Goal: Task Accomplishment & Management: Manage account settings

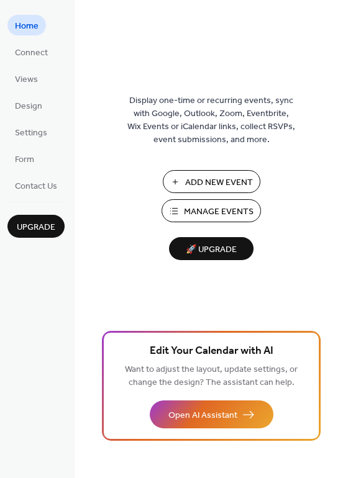
click at [206, 176] on span "Add New Event" at bounding box center [219, 182] width 68 height 13
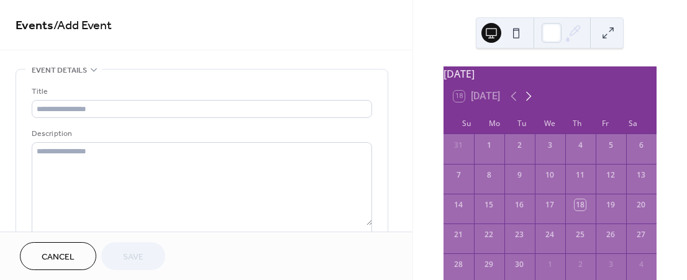
click at [530, 101] on icon at bounding box center [529, 96] width 6 height 9
click at [605, 179] on div "7" at bounding box center [610, 174] width 11 height 11
click at [606, 181] on div "7" at bounding box center [610, 174] width 11 height 11
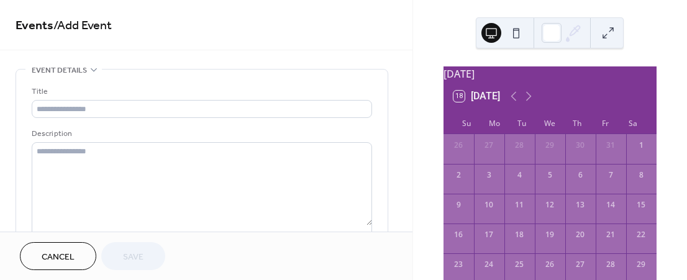
click at [605, 181] on div "7" at bounding box center [610, 174] width 11 height 11
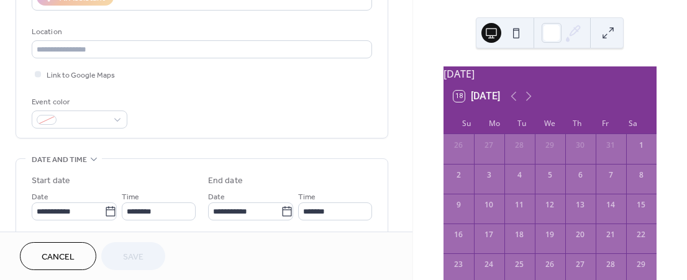
scroll to position [248, 0]
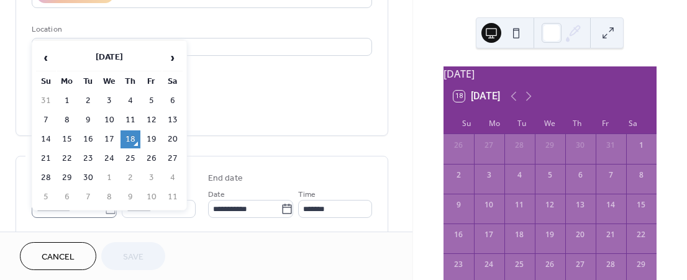
click at [109, 206] on body "**********" at bounding box center [343, 140] width 687 height 280
click at [172, 61] on span "›" at bounding box center [172, 57] width 19 height 25
click at [150, 117] on td "7" at bounding box center [152, 120] width 20 height 18
type input "**********"
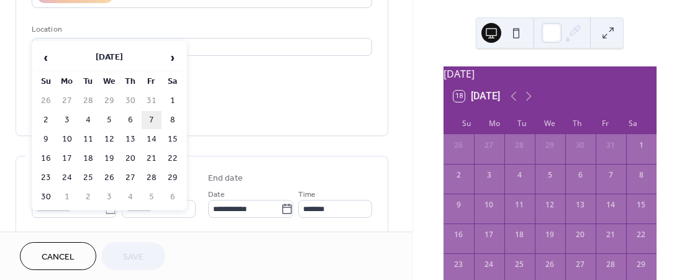
type input "**********"
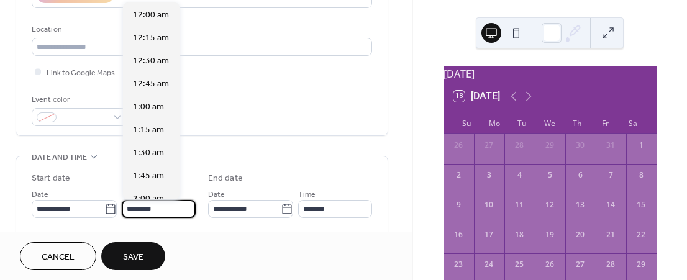
click at [132, 211] on input "********" at bounding box center [159, 209] width 74 height 18
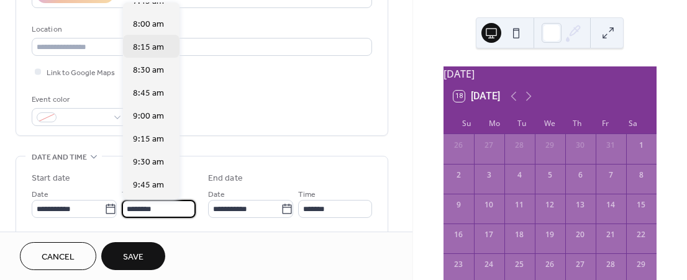
scroll to position [730, 0]
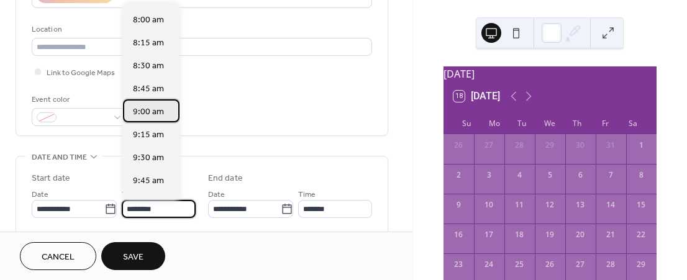
click at [159, 107] on span "9:00 am" at bounding box center [148, 112] width 31 height 13
type input "*******"
type input "********"
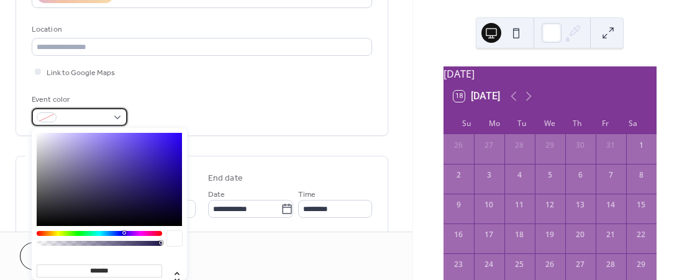
click at [119, 112] on div at bounding box center [80, 117] width 96 height 18
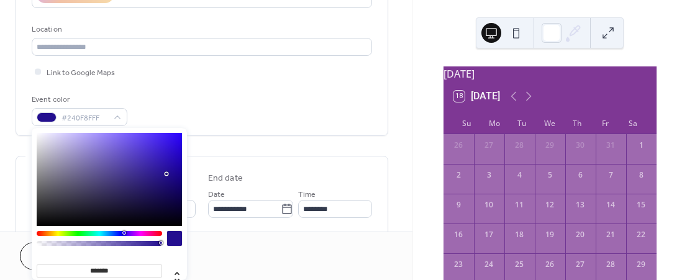
click at [166, 174] on div at bounding box center [109, 179] width 145 height 93
click at [173, 137] on div at bounding box center [109, 179] width 145 height 93
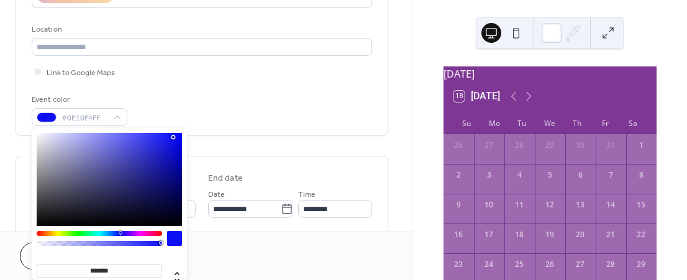
type input "*******"
click at [119, 232] on div at bounding box center [99, 233] width 125 height 5
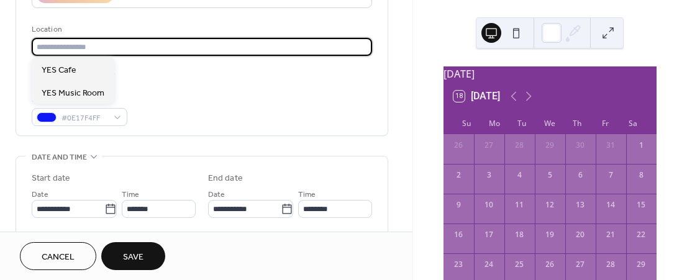
click at [174, 48] on input "text" at bounding box center [202, 47] width 340 height 18
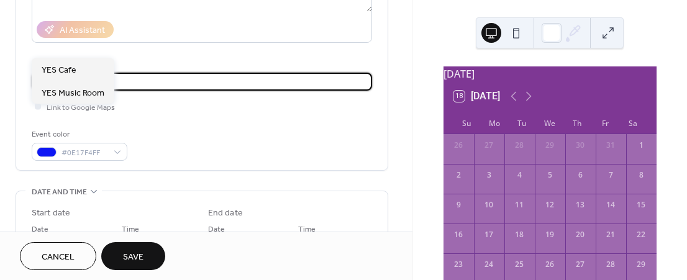
scroll to position [186, 0]
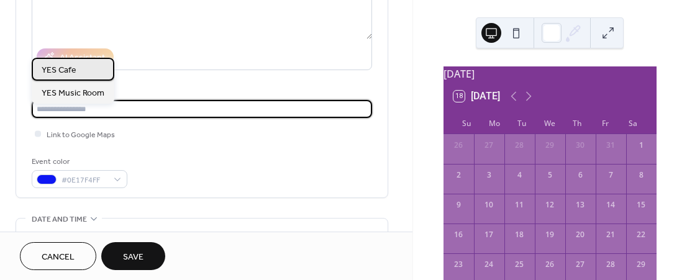
click at [98, 69] on div "YES Cafe" at bounding box center [73, 69] width 83 height 23
type input "********"
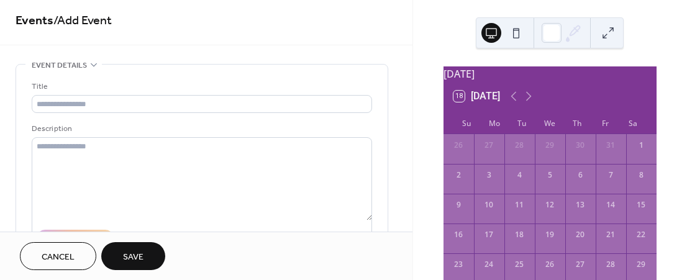
scroll to position [0, 0]
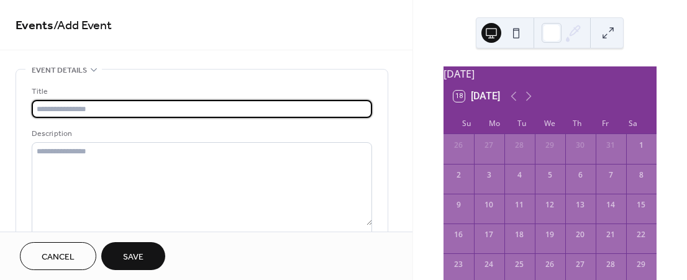
click at [142, 107] on input "text" at bounding box center [202, 109] width 340 height 18
type input "**********"
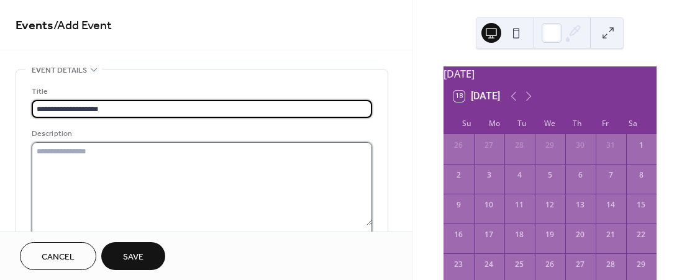
click at [119, 155] on textarea at bounding box center [202, 183] width 340 height 83
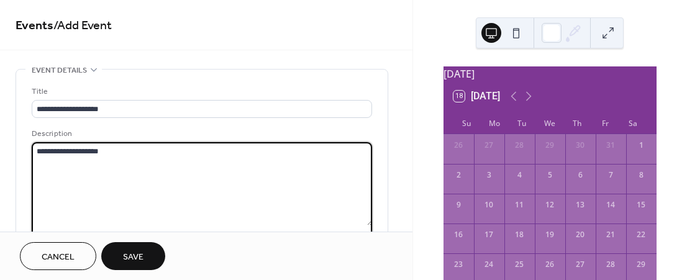
click at [69, 148] on textarea "**********" at bounding box center [202, 183] width 341 height 83
click at [76, 152] on textarea "**********" at bounding box center [202, 183] width 341 height 83
click at [172, 150] on textarea "**********" at bounding box center [202, 183] width 341 height 83
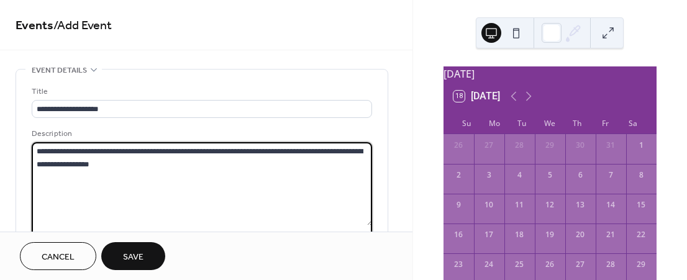
type textarea "**********"
click at [150, 248] on button "Save" at bounding box center [133, 256] width 64 height 28
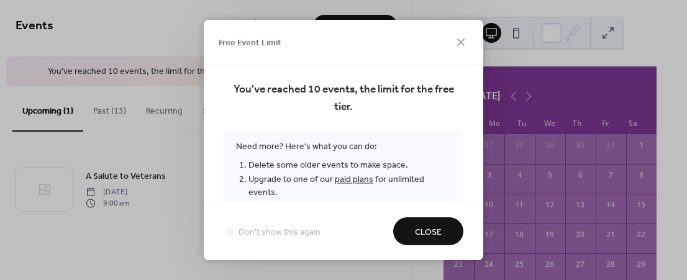
click at [425, 230] on span "Close" at bounding box center [428, 232] width 27 height 13
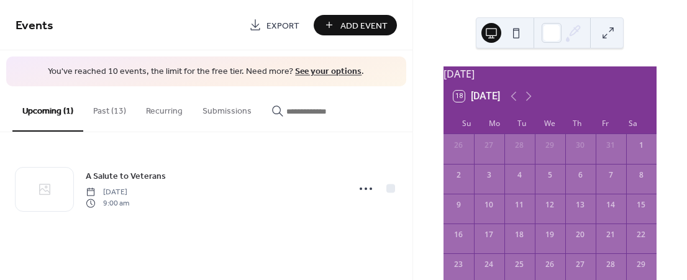
click at [118, 112] on button "Past (13)" at bounding box center [109, 108] width 53 height 44
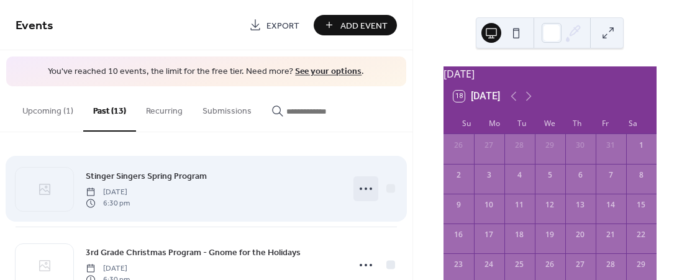
click at [363, 190] on icon at bounding box center [366, 189] width 20 height 20
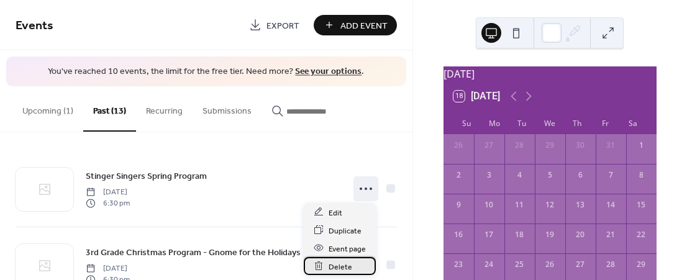
click at [345, 264] on span "Delete" at bounding box center [340, 266] width 24 height 13
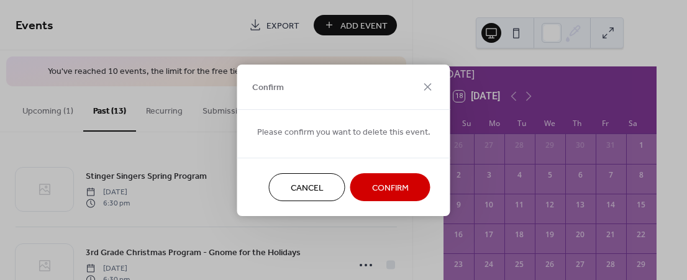
click at [391, 189] on span "Confirm" at bounding box center [390, 187] width 37 height 13
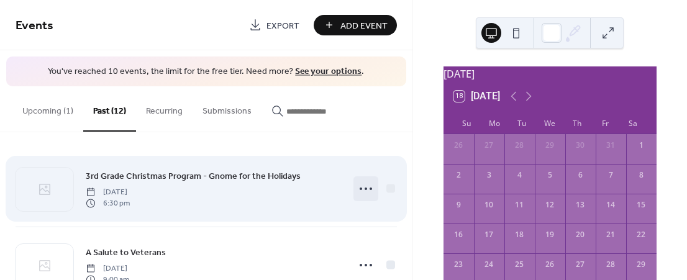
click at [360, 189] on icon at bounding box center [366, 189] width 20 height 20
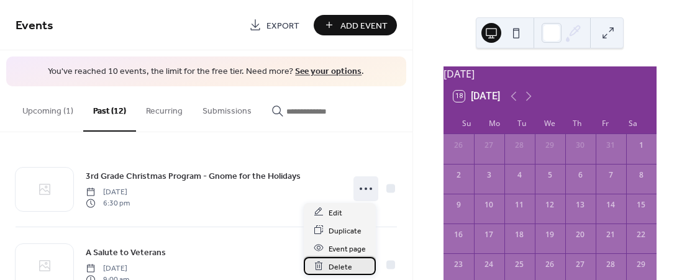
click at [348, 260] on span "Delete" at bounding box center [340, 266] width 24 height 13
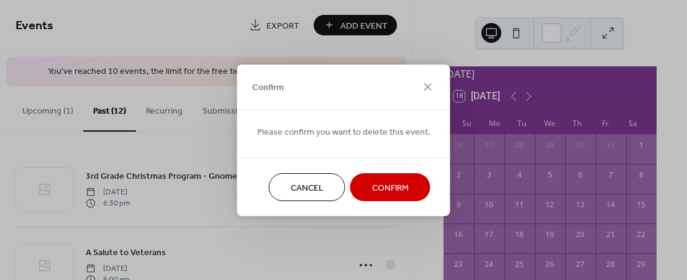
click at [372, 193] on span "Confirm" at bounding box center [390, 187] width 37 height 13
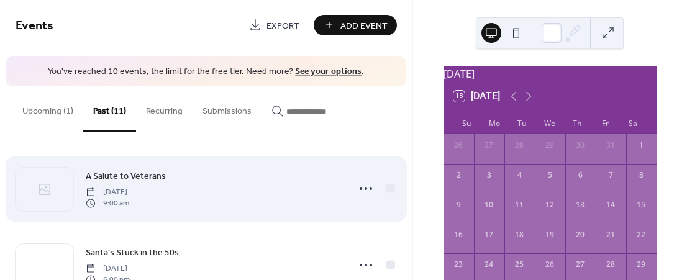
click at [129, 192] on span "Friday, November 8, 2024" at bounding box center [107, 191] width 43 height 11
click at [147, 172] on span "A Salute to Veterans" at bounding box center [126, 175] width 80 height 13
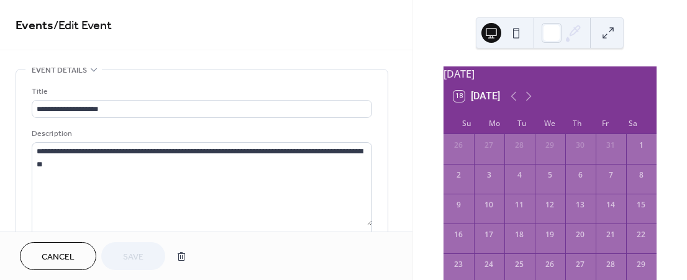
click at [84, 253] on button "Cancel" at bounding box center [58, 256] width 76 height 28
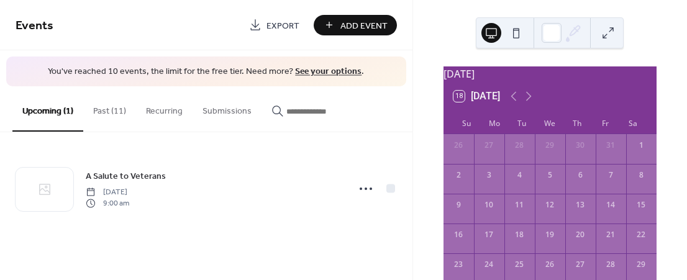
click at [106, 107] on button "Past (11)" at bounding box center [109, 108] width 53 height 44
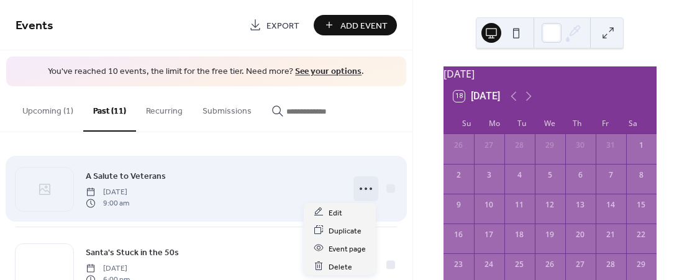
click at [366, 186] on icon at bounding box center [366, 189] width 20 height 20
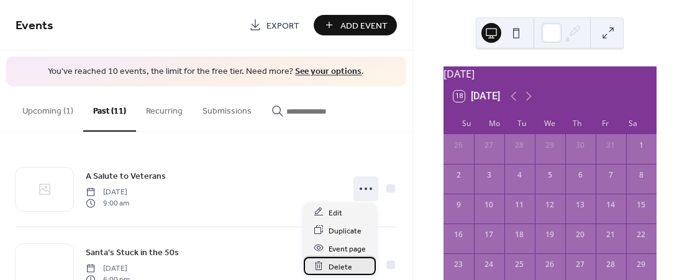
click at [337, 262] on span "Delete" at bounding box center [340, 266] width 24 height 13
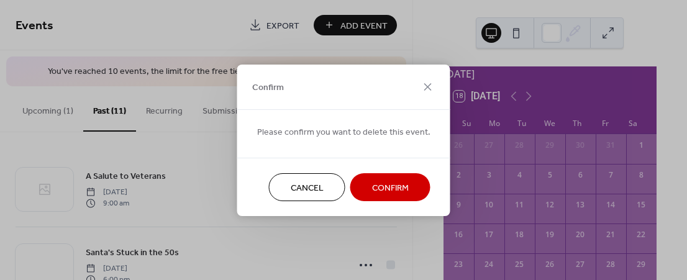
click at [380, 187] on span "Confirm" at bounding box center [390, 187] width 37 height 13
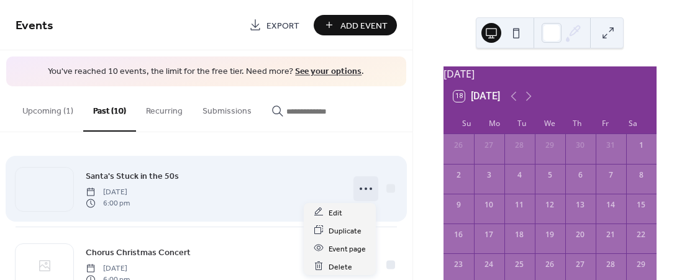
click at [363, 191] on icon at bounding box center [366, 189] width 20 height 20
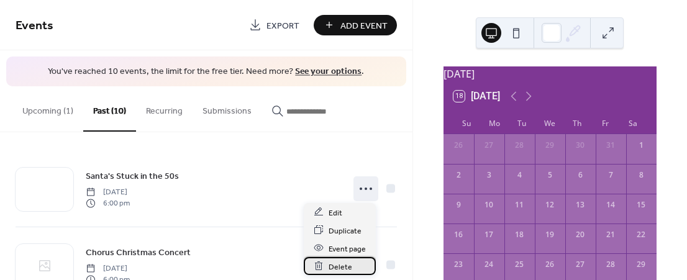
click at [344, 266] on span "Delete" at bounding box center [340, 266] width 24 height 13
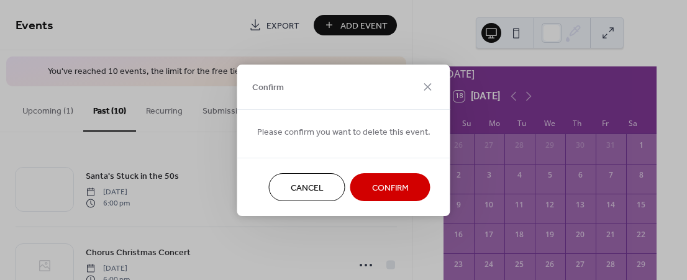
click at [376, 192] on span "Confirm" at bounding box center [390, 187] width 37 height 13
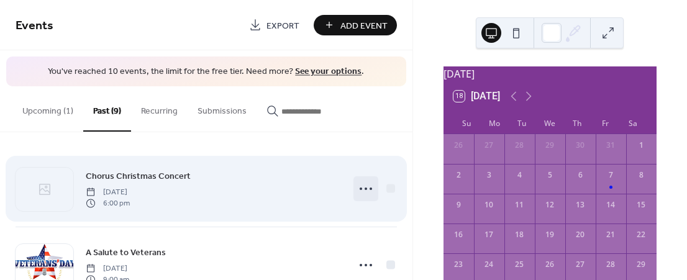
click at [364, 189] on icon at bounding box center [366, 189] width 20 height 20
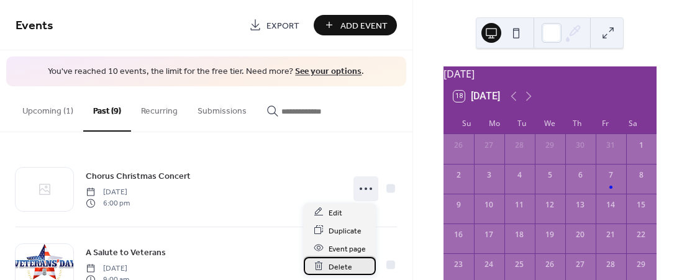
click at [351, 265] on div "Delete" at bounding box center [340, 266] width 72 height 18
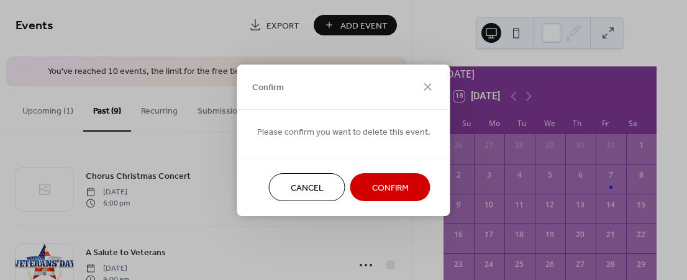
click at [379, 194] on span "Confirm" at bounding box center [390, 187] width 37 height 13
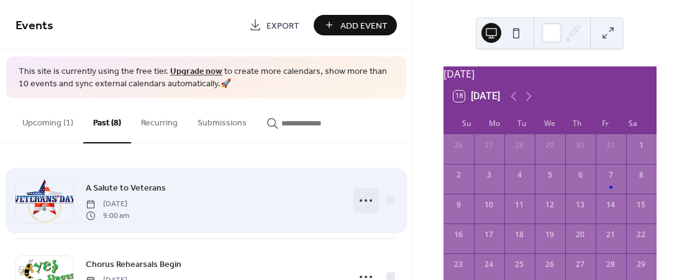
click at [364, 200] on icon at bounding box center [366, 201] width 20 height 20
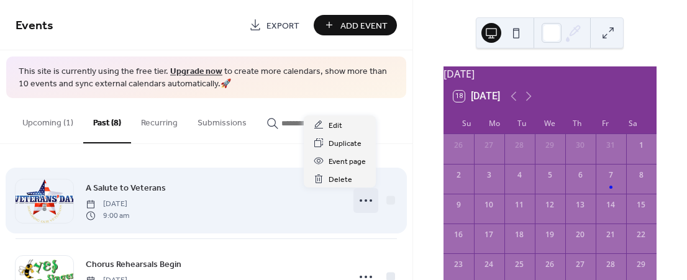
click at [322, 230] on div "A Salute to Veterans Friday, November 3, 2023 9:00 am" at bounding box center [206, 201] width 381 height 76
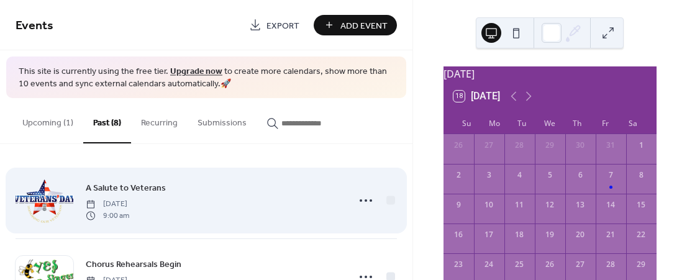
click at [48, 204] on div at bounding box center [45, 200] width 58 height 43
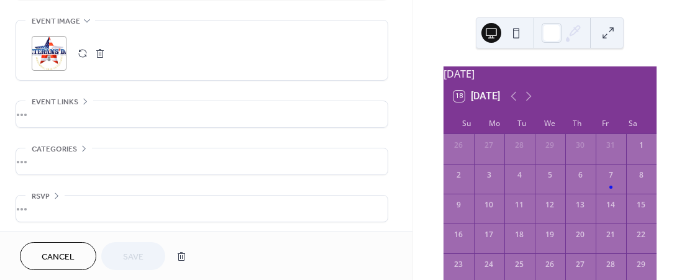
scroll to position [595, 0]
drag, startPoint x: 55, startPoint y: 52, endPoint x: 44, endPoint y: 53, distance: 10.6
click at [44, 53] on div ";" at bounding box center [49, 52] width 35 height 35
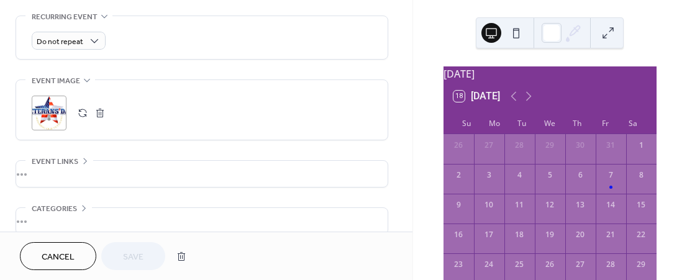
scroll to position [533, 0]
click at [182, 254] on button "button" at bounding box center [181, 256] width 22 height 25
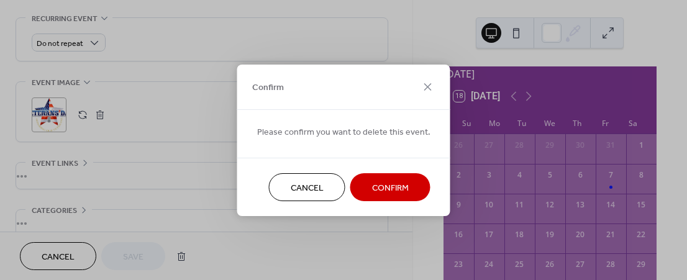
click at [372, 192] on span "Confirm" at bounding box center [390, 187] width 37 height 13
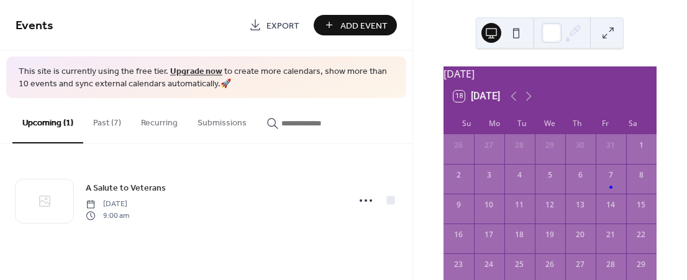
click at [104, 122] on button "Past (7)" at bounding box center [107, 120] width 48 height 44
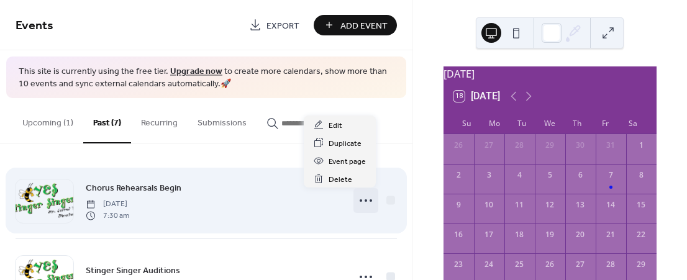
click at [365, 196] on icon at bounding box center [366, 201] width 20 height 20
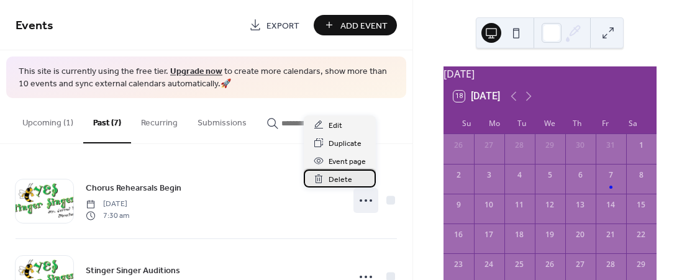
click at [343, 179] on span "Delete" at bounding box center [340, 179] width 24 height 13
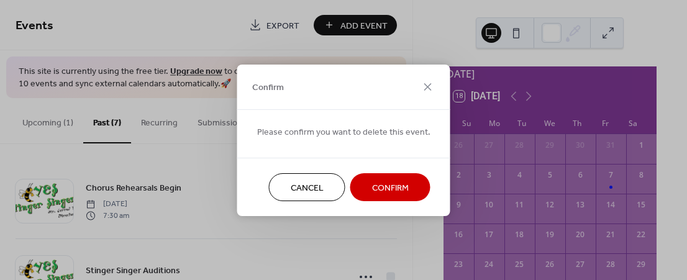
click at [371, 175] on button "Confirm" at bounding box center [390, 187] width 80 height 28
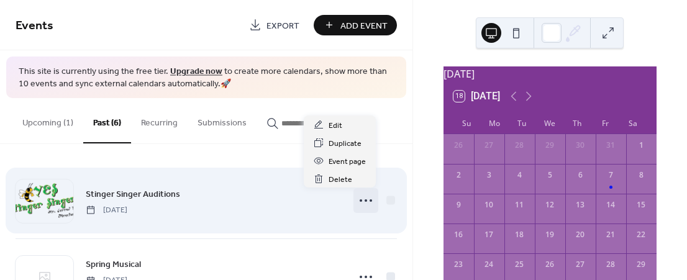
click at [362, 197] on icon at bounding box center [366, 201] width 20 height 20
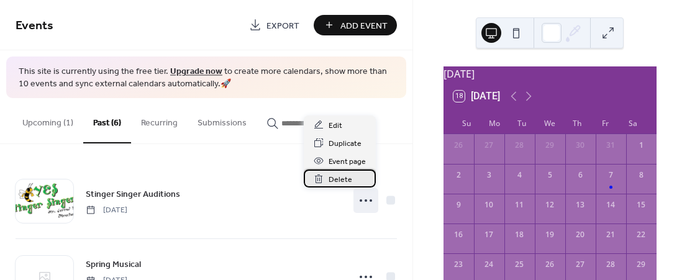
click at [348, 181] on span "Delete" at bounding box center [340, 179] width 24 height 13
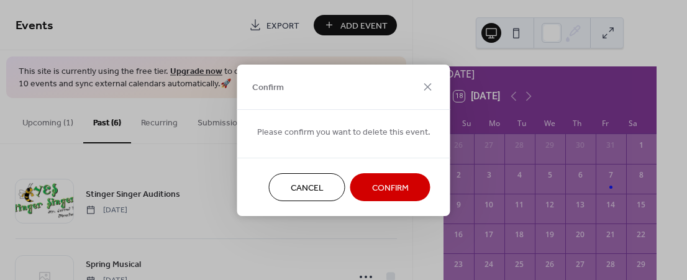
click at [372, 186] on span "Confirm" at bounding box center [390, 187] width 37 height 13
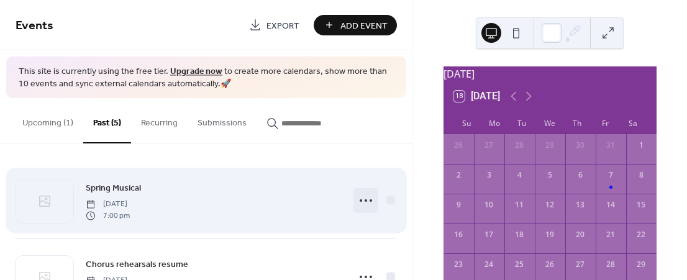
click at [364, 198] on icon at bounding box center [366, 201] width 20 height 20
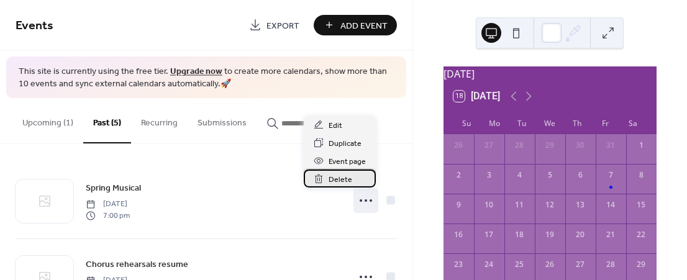
click at [359, 178] on div "Delete" at bounding box center [340, 178] width 72 height 18
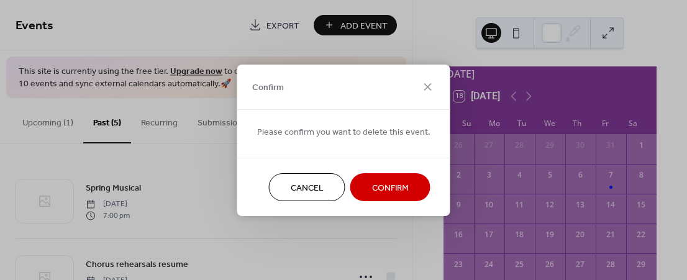
click at [361, 191] on button "Confirm" at bounding box center [390, 187] width 80 height 28
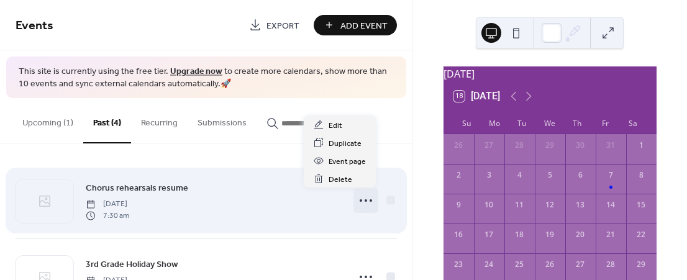
click at [360, 199] on icon at bounding box center [366, 201] width 20 height 20
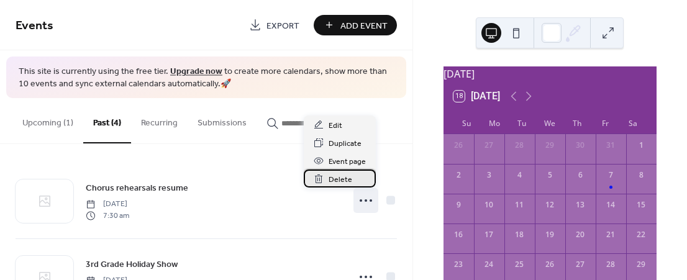
click at [347, 179] on span "Delete" at bounding box center [340, 179] width 24 height 13
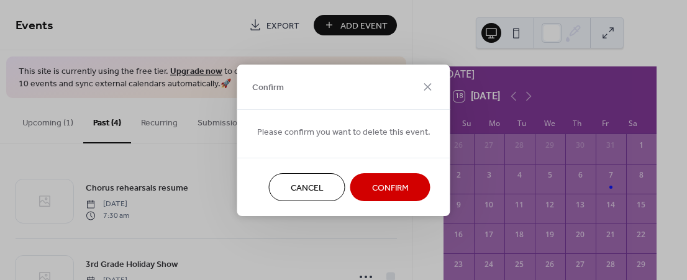
click at [377, 187] on span "Confirm" at bounding box center [390, 187] width 37 height 13
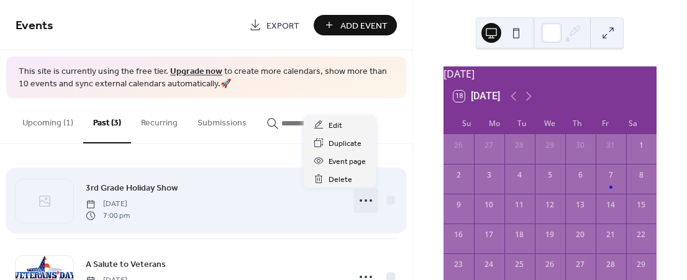
click at [358, 202] on icon at bounding box center [366, 201] width 20 height 20
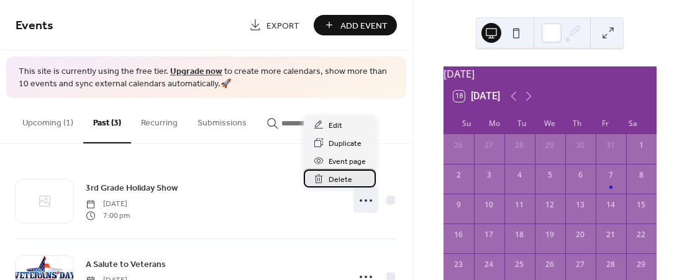
click at [341, 178] on span "Delete" at bounding box center [340, 179] width 24 height 13
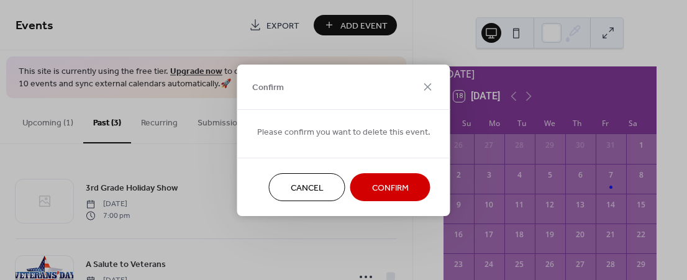
click at [372, 189] on span "Confirm" at bounding box center [390, 187] width 37 height 13
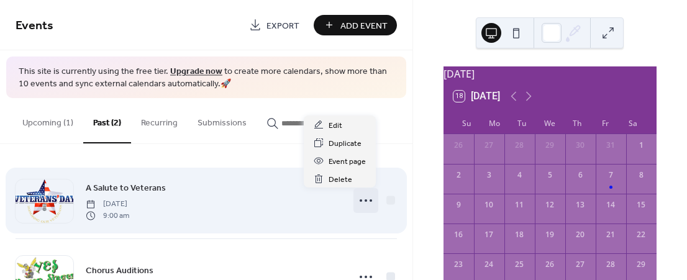
click at [364, 199] on icon at bounding box center [366, 201] width 20 height 20
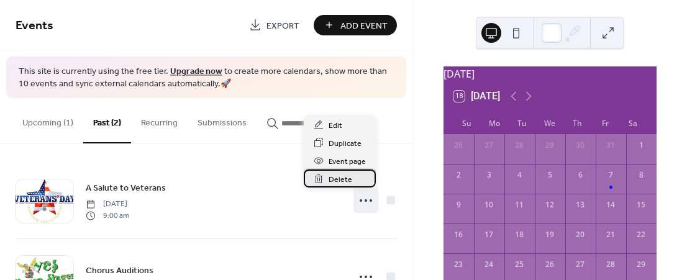
click at [336, 179] on span "Delete" at bounding box center [340, 179] width 24 height 13
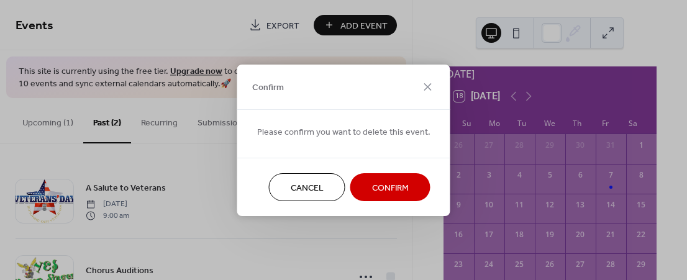
click at [387, 182] on span "Confirm" at bounding box center [390, 187] width 37 height 13
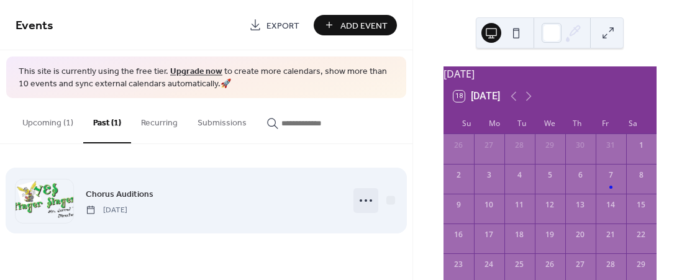
click at [364, 202] on icon at bounding box center [366, 201] width 20 height 20
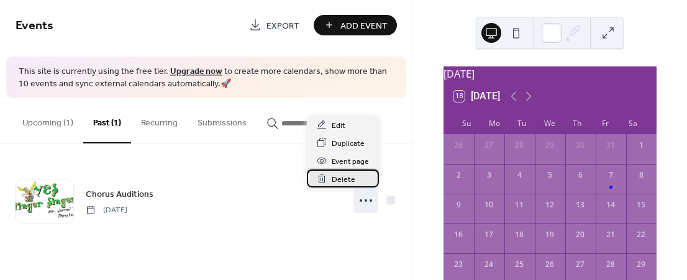
click at [346, 179] on span "Delete" at bounding box center [343, 179] width 24 height 13
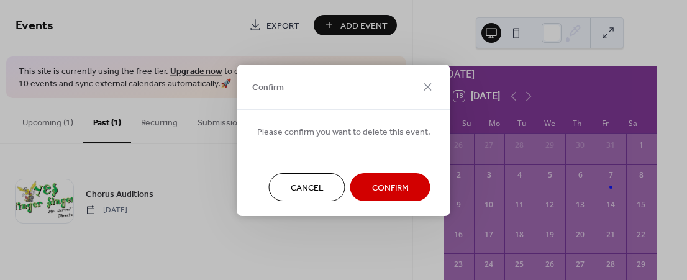
click at [380, 187] on span "Confirm" at bounding box center [390, 187] width 37 height 13
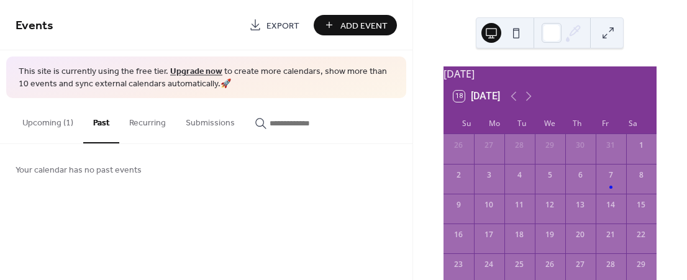
click at [55, 123] on button "Upcoming (1)" at bounding box center [47, 120] width 71 height 44
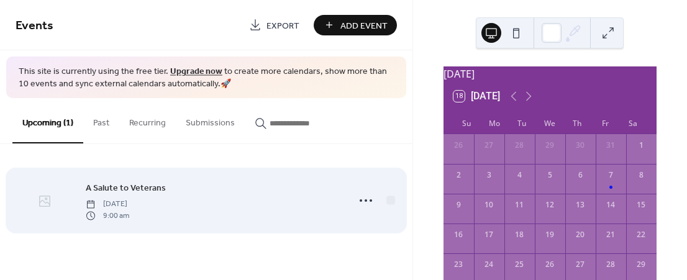
click at [53, 199] on div at bounding box center [45, 200] width 58 height 43
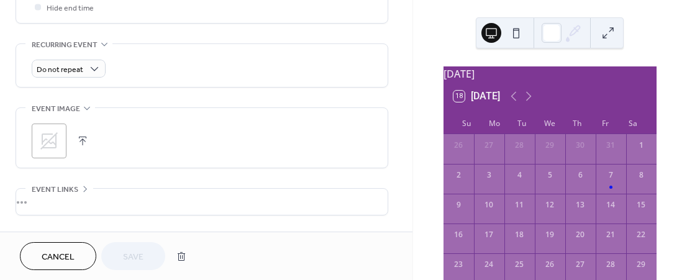
scroll to position [558, 0]
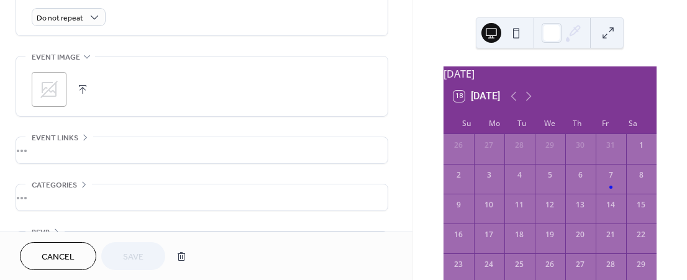
click at [50, 83] on icon at bounding box center [49, 89] width 20 height 20
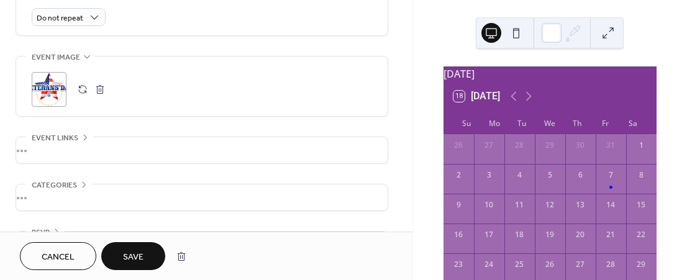
click at [137, 251] on span "Save" at bounding box center [133, 257] width 20 height 13
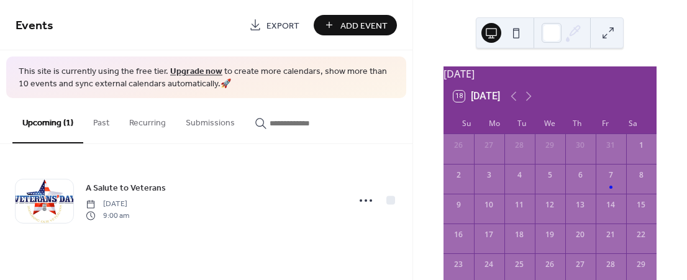
click at [355, 23] on span "Add Event" at bounding box center [363, 25] width 47 height 13
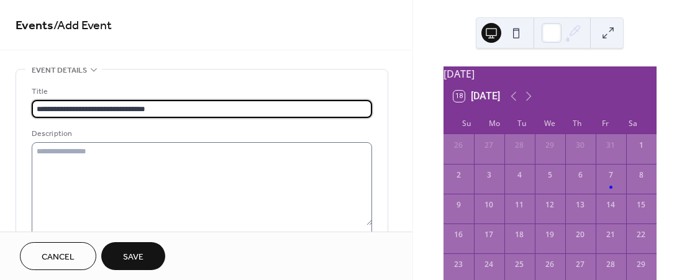
type input "**********"
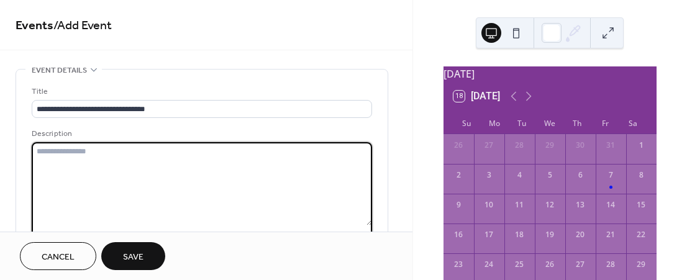
click at [74, 162] on textarea at bounding box center [202, 183] width 340 height 83
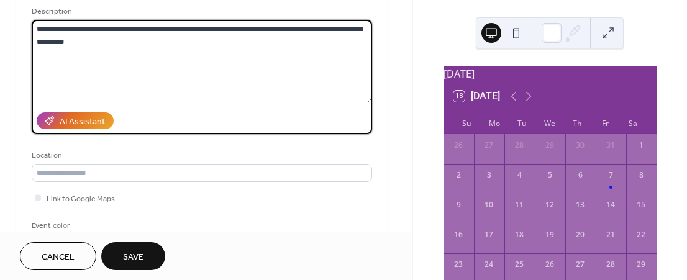
scroll to position [124, 0]
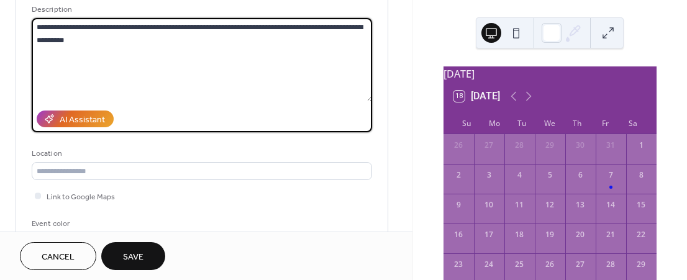
type textarea "**********"
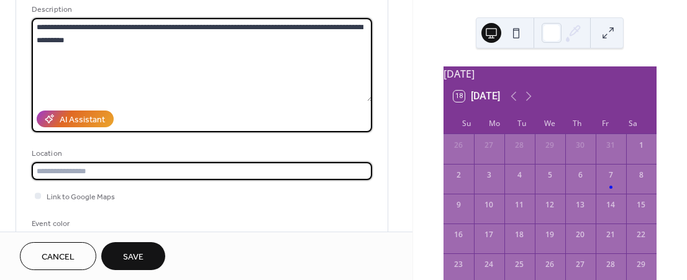
click at [137, 173] on input "text" at bounding box center [202, 171] width 340 height 18
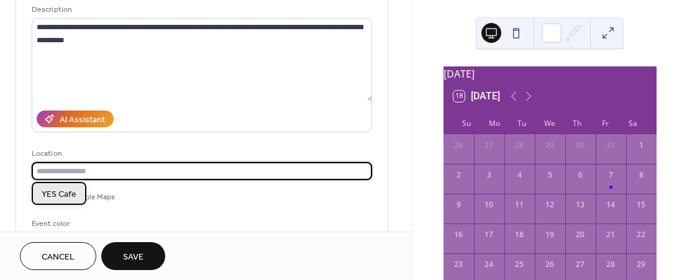
click at [71, 194] on span "YES Cafe" at bounding box center [59, 193] width 35 height 13
type input "********"
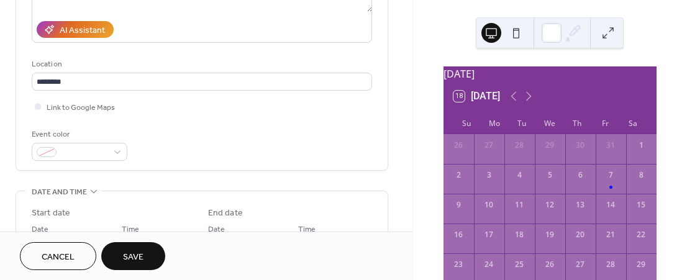
scroll to position [248, 0]
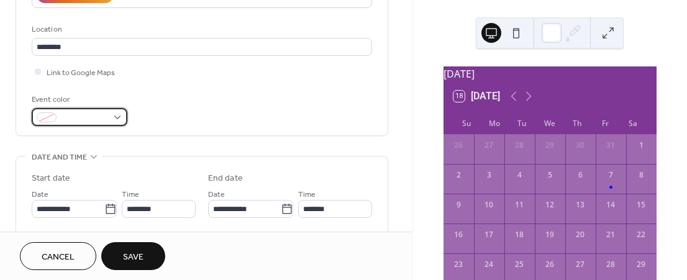
click at [83, 114] on span at bounding box center [84, 118] width 46 height 13
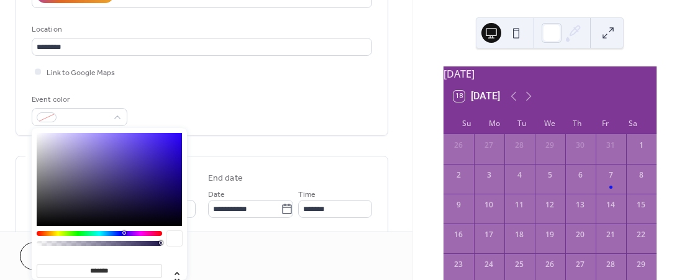
type input "*******"
click at [81, 232] on div at bounding box center [99, 233] width 125 height 5
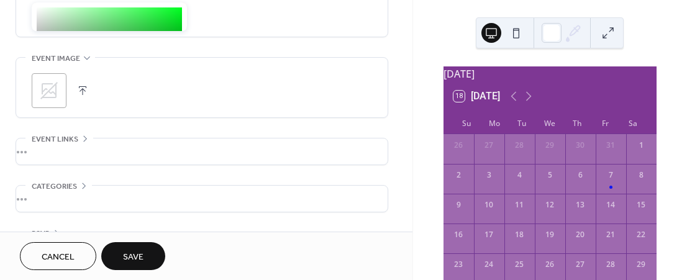
scroll to position [558, 0]
click at [57, 93] on icon at bounding box center [49, 89] width 20 height 20
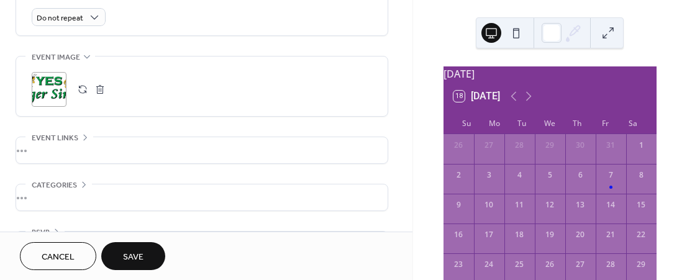
click at [51, 90] on div ";" at bounding box center [49, 89] width 35 height 35
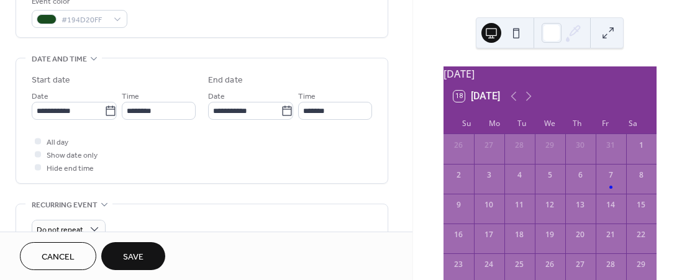
scroll to position [0, 0]
click at [109, 111] on icon at bounding box center [110, 111] width 12 height 12
click at [104, 111] on input "**********" at bounding box center [68, 111] width 73 height 18
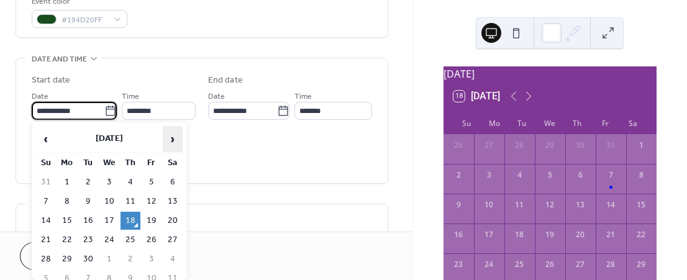
click at [166, 138] on span "›" at bounding box center [172, 139] width 19 height 25
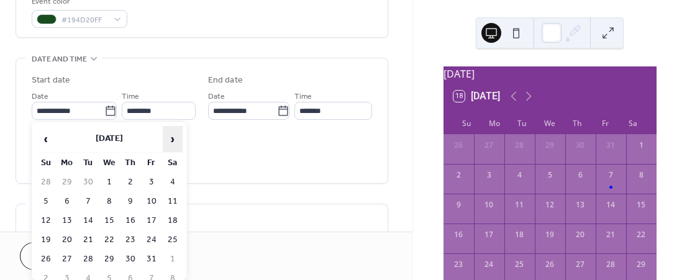
click at [166, 138] on span "›" at bounding box center [172, 139] width 19 height 25
click at [128, 197] on td "11" at bounding box center [130, 201] width 20 height 18
type input "**********"
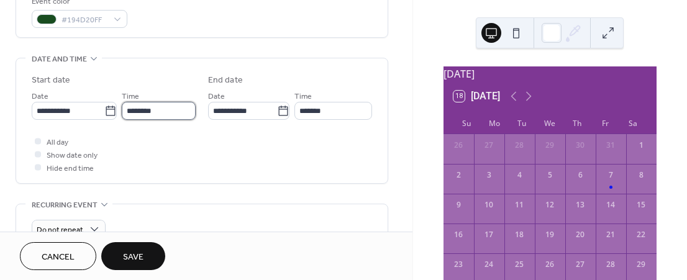
click at [129, 110] on input "********" at bounding box center [159, 111] width 74 height 18
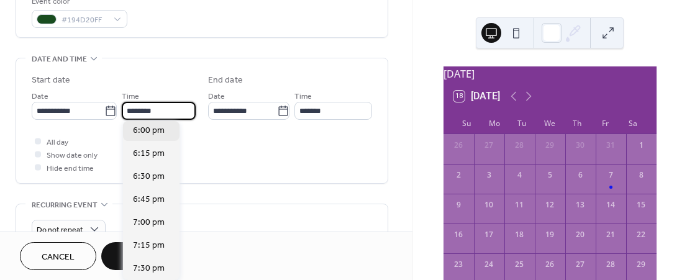
scroll to position [1660, 0]
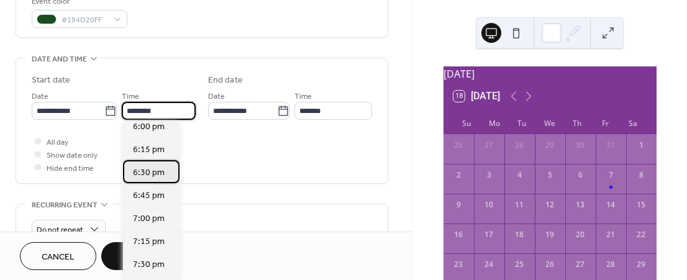
click at [143, 174] on span "6:30 pm" at bounding box center [149, 172] width 32 height 13
type input "*******"
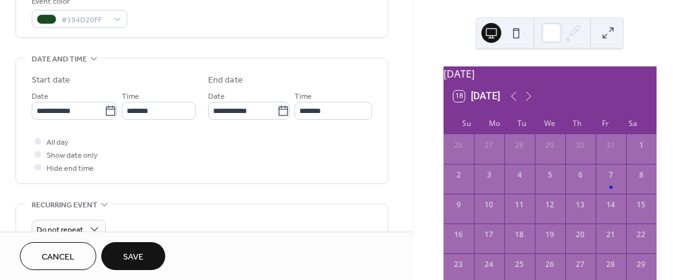
click at [142, 259] on span "Save" at bounding box center [133, 257] width 20 height 13
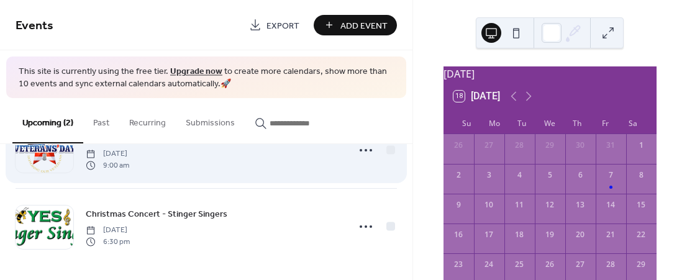
scroll to position [53, 0]
